Goal: Information Seeking & Learning: Find specific fact

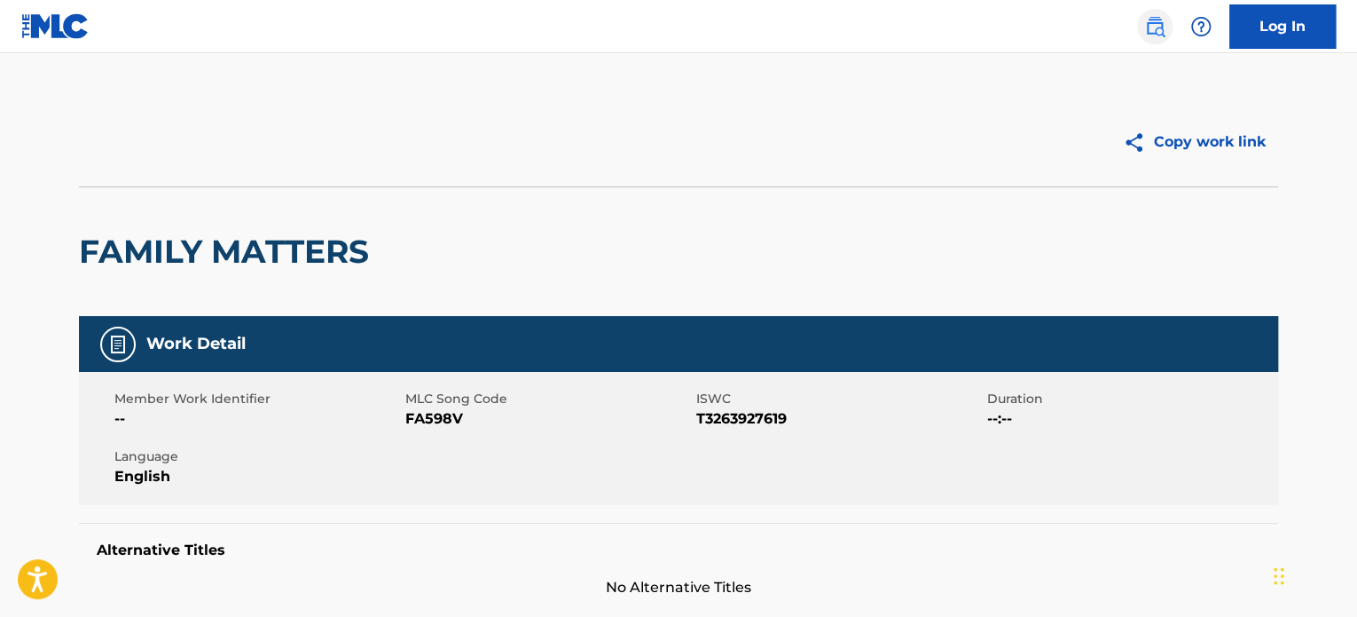
click at [1161, 20] on img at bounding box center [1154, 26] width 21 height 21
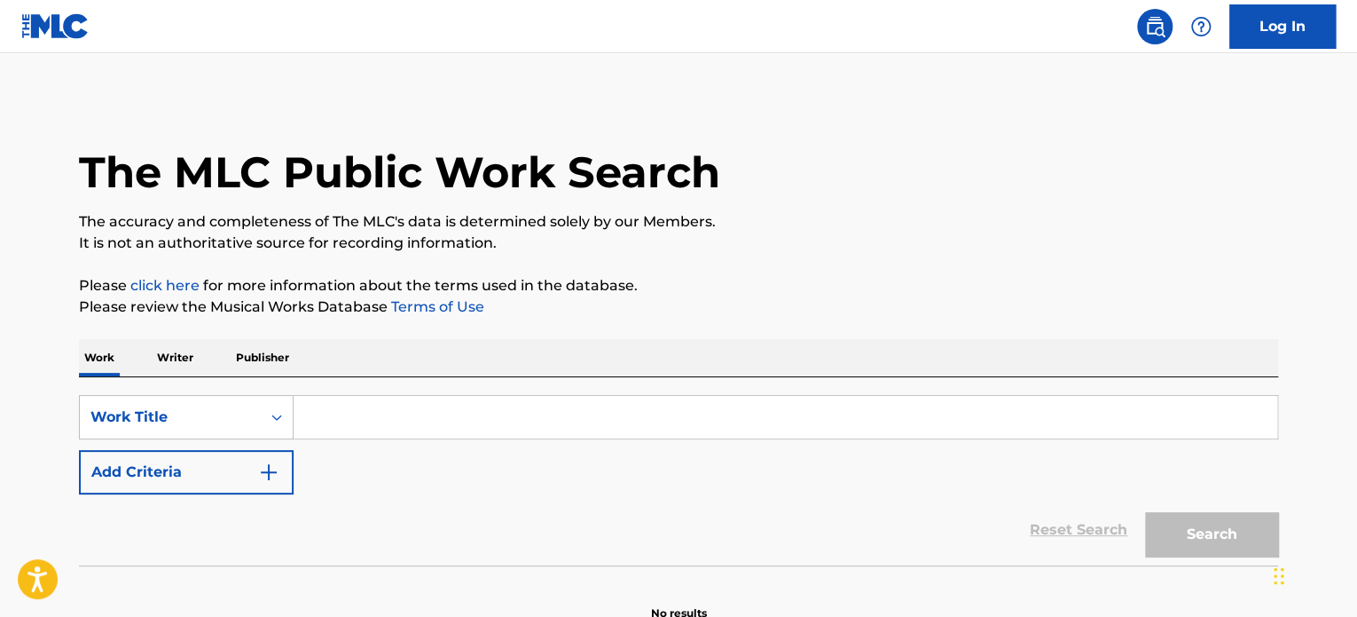
click at [466, 423] on input "Search Form" at bounding box center [786, 417] width 984 height 43
paste input "BUBBLEGUM BOY"
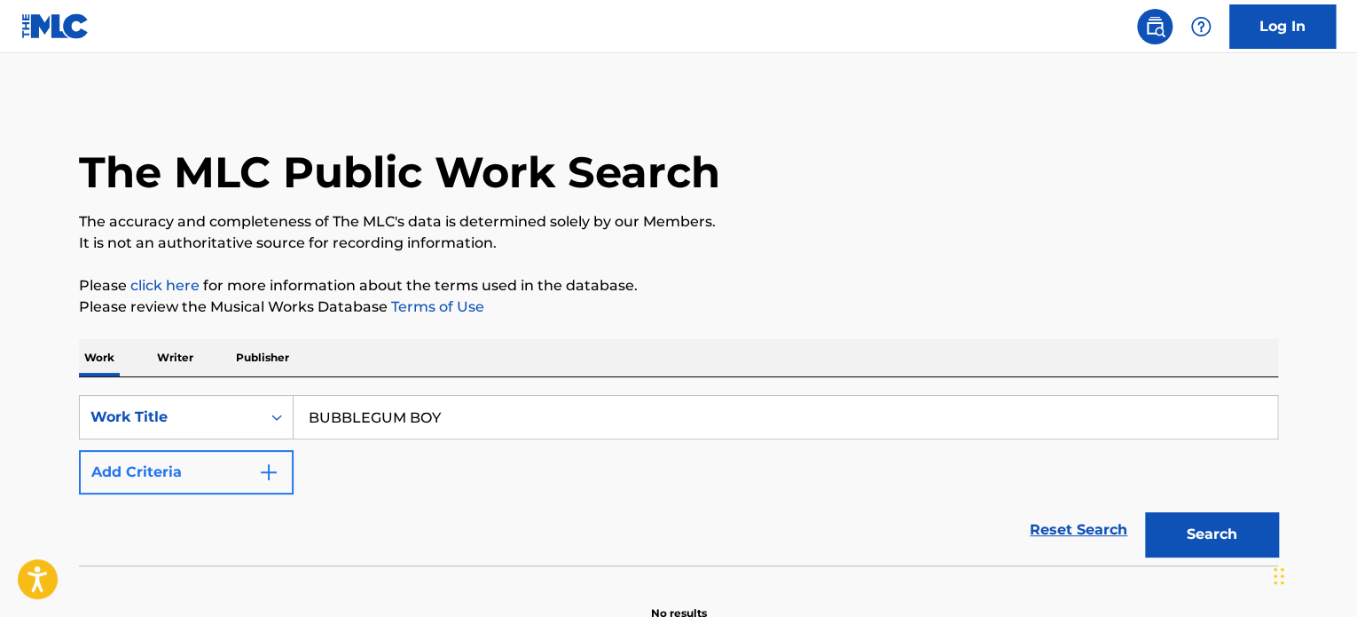
type input "BUBBLEGUM BOY"
click at [206, 475] on button "Add Criteria" at bounding box center [186, 472] width 215 height 44
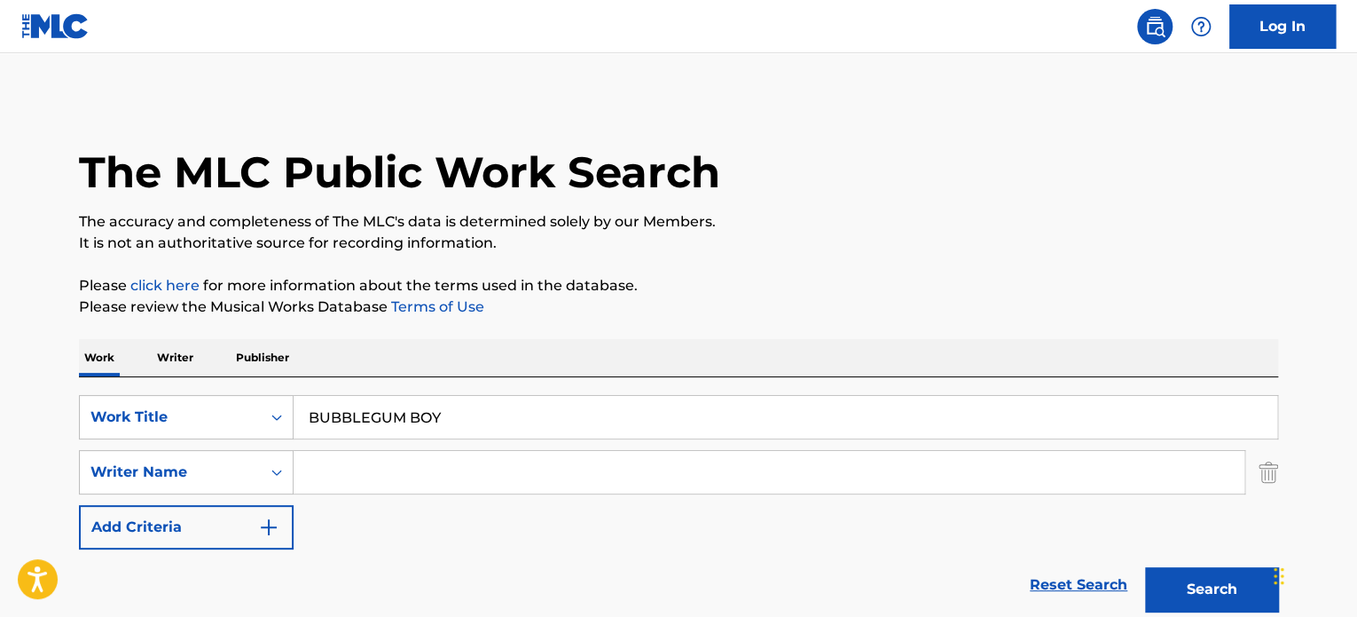
click at [468, 481] on input "Search Form" at bounding box center [769, 472] width 951 height 43
paste input "[PERSON_NAME]"
type input "[PERSON_NAME]"
click at [1247, 588] on button "Search" at bounding box center [1211, 589] width 133 height 44
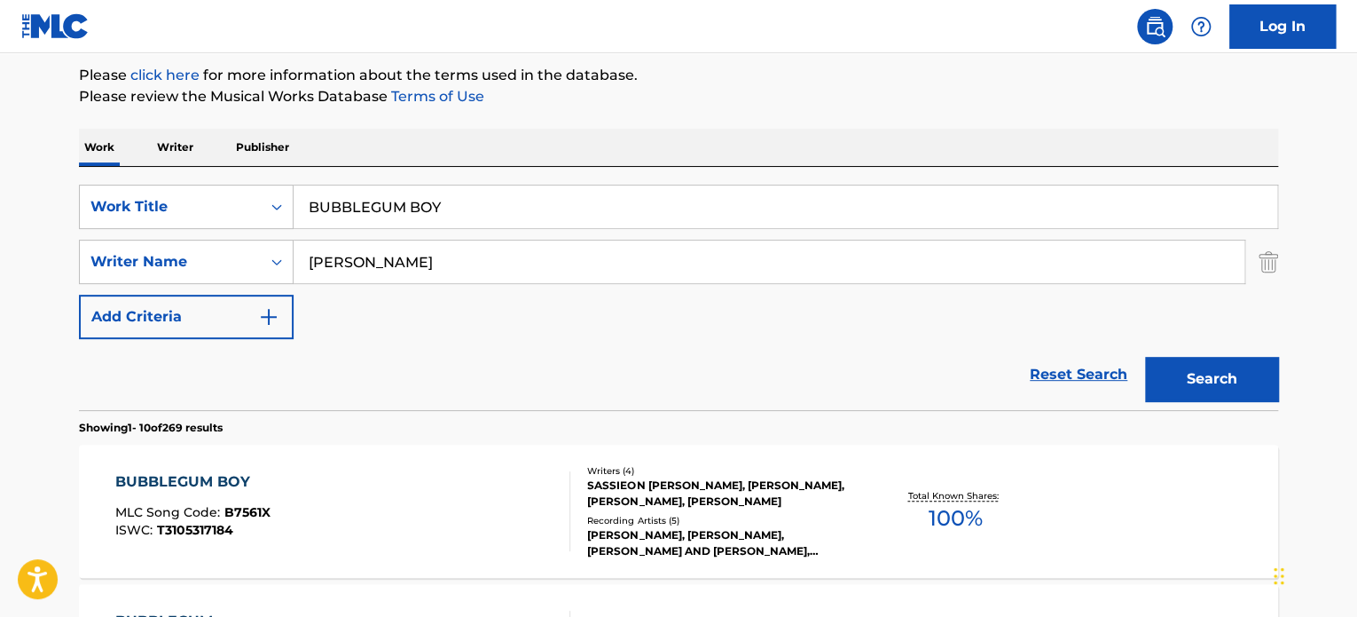
scroll to position [299, 0]
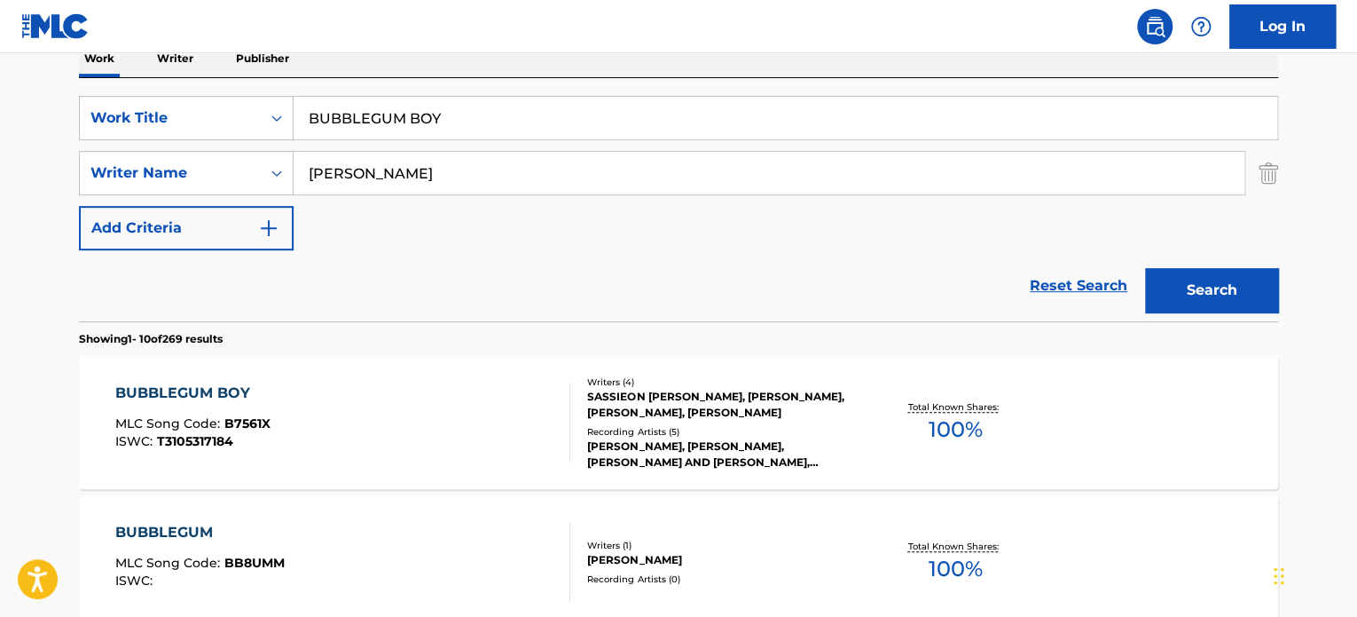
click at [319, 386] on div "BUBBLEGUM BOY MLC Song Code : B7561X ISWC : T3105317184" at bounding box center [343, 422] width 456 height 80
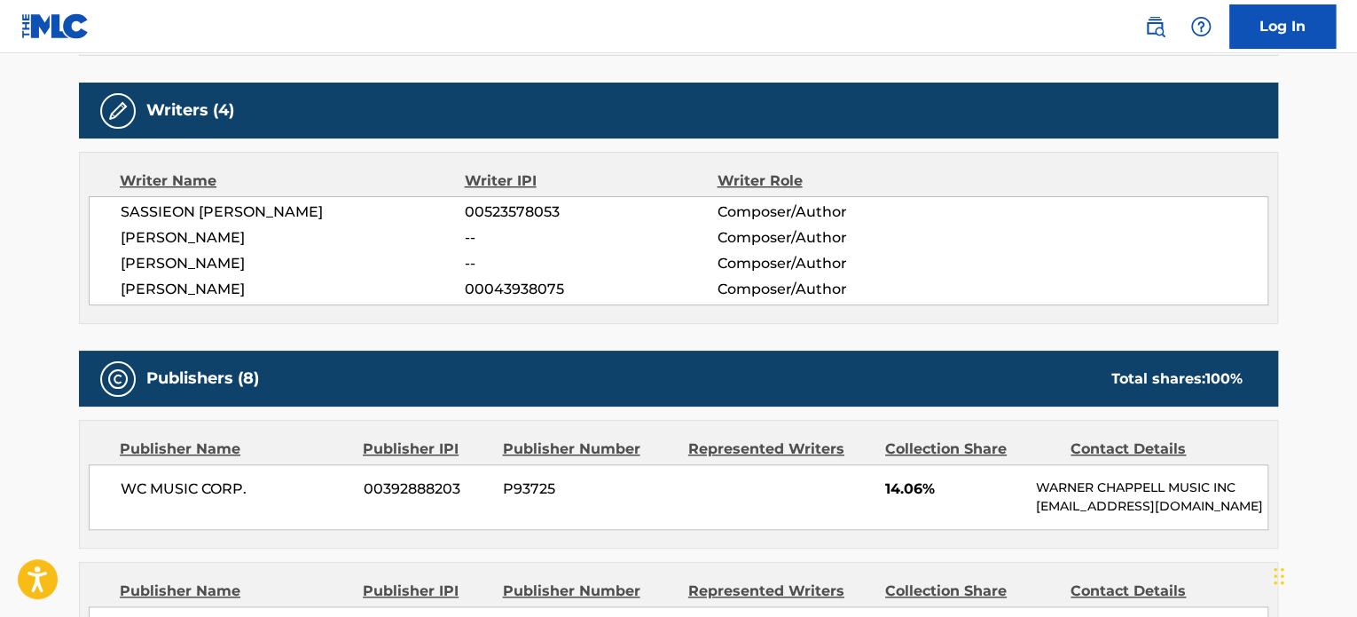
scroll to position [710, 0]
